Goal: Book appointment/travel/reservation

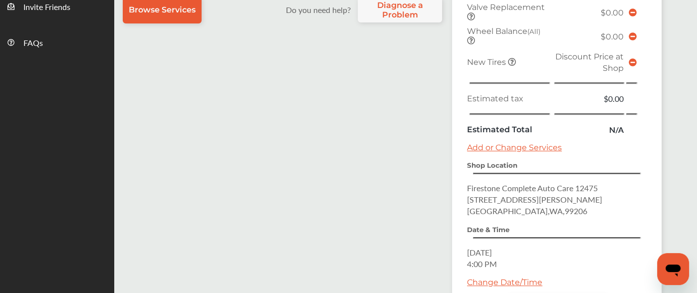
scroll to position [461, 0]
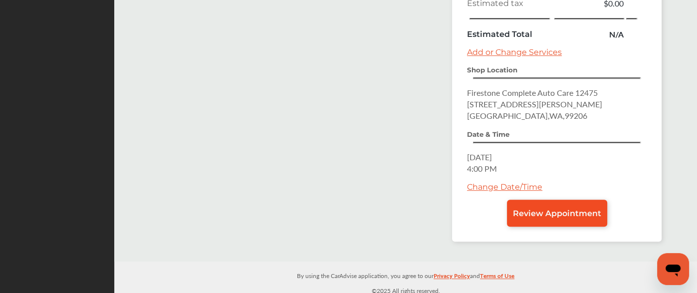
click at [533, 209] on span "Review Appointment" at bounding box center [557, 213] width 88 height 9
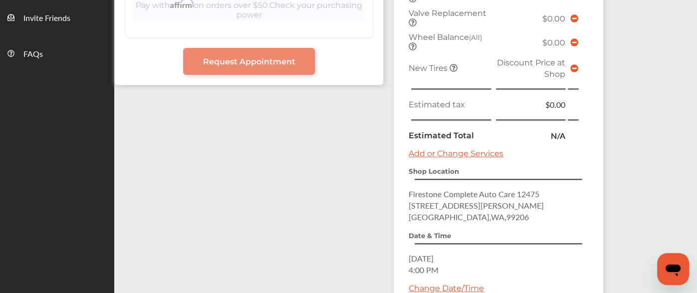
scroll to position [451, 0]
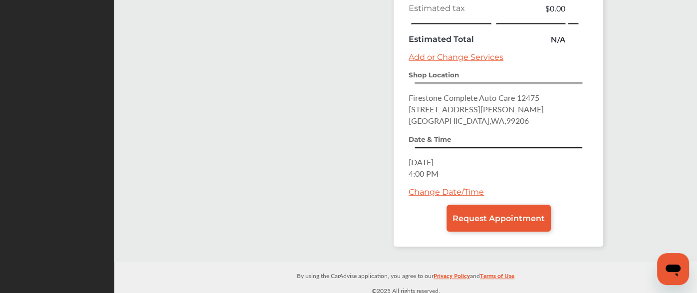
click at [523, 214] on span "Request Appointment" at bounding box center [498, 218] width 92 height 9
click at [507, 215] on span "Request Appointment" at bounding box center [498, 218] width 92 height 9
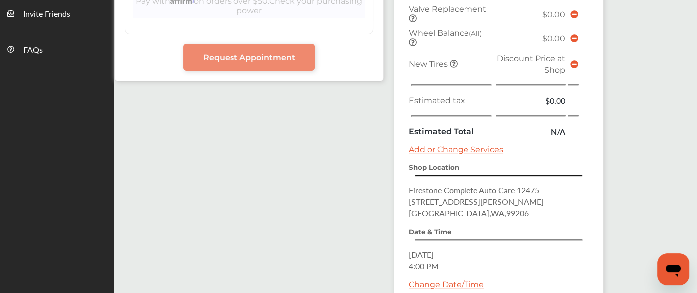
scroll to position [451, 0]
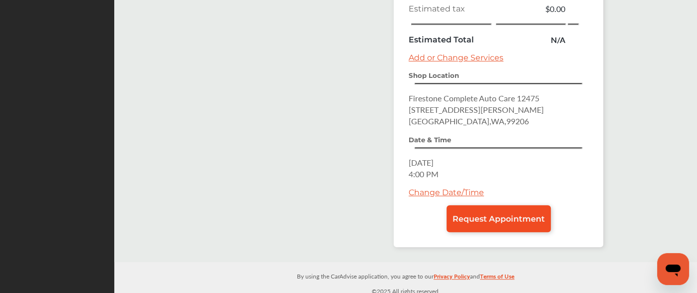
click at [485, 207] on link "Request Appointment" at bounding box center [498, 218] width 104 height 27
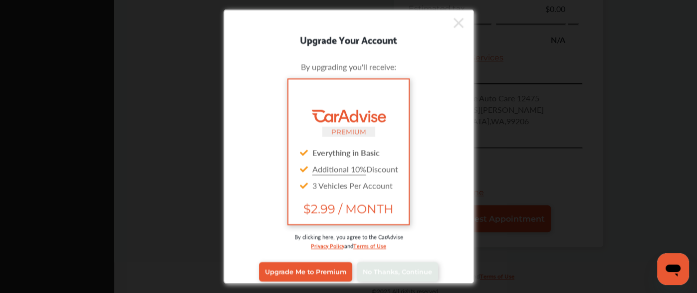
click at [485, 207] on div "Upgrade Your Account By upgrading you'll receive: PREMIUM Everything in Basic A…" at bounding box center [348, 146] width 697 height 293
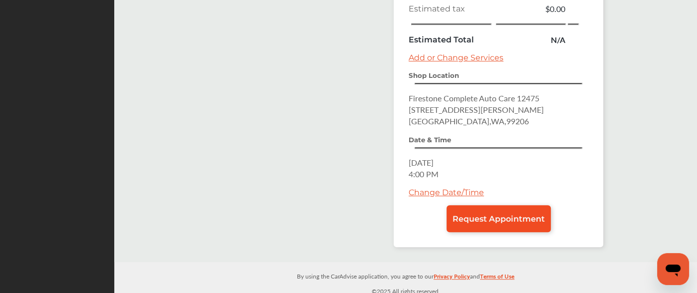
click at [485, 207] on link "Request Appointment" at bounding box center [498, 218] width 104 height 27
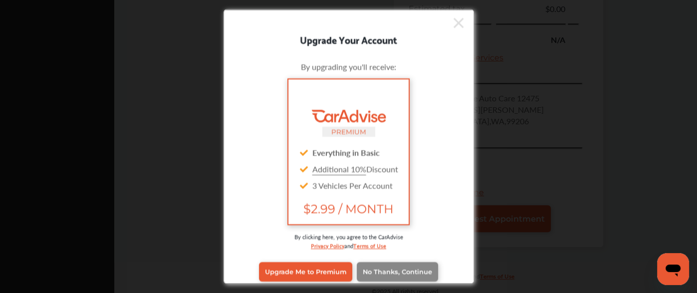
click at [401, 268] on span "No Thanks, Continue" at bounding box center [397, 271] width 69 height 7
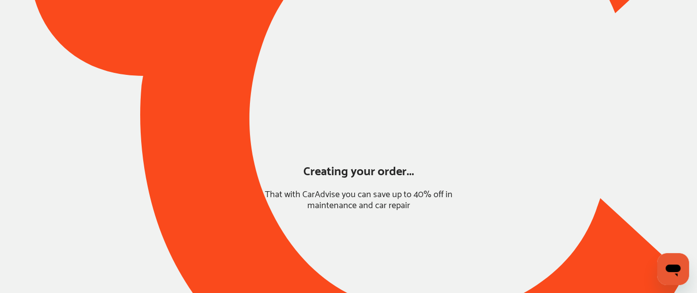
scroll to position [132, 0]
